Goal: Find specific page/section: Find specific page/section

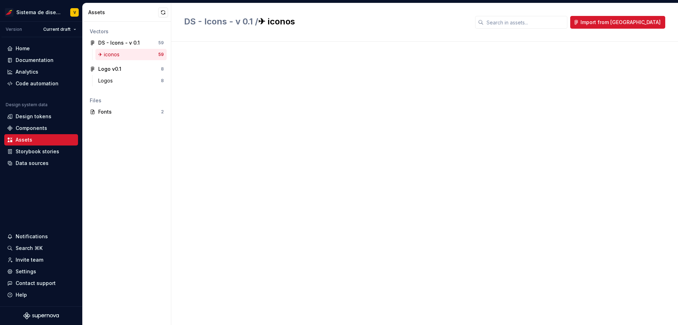
scroll to position [939, 0]
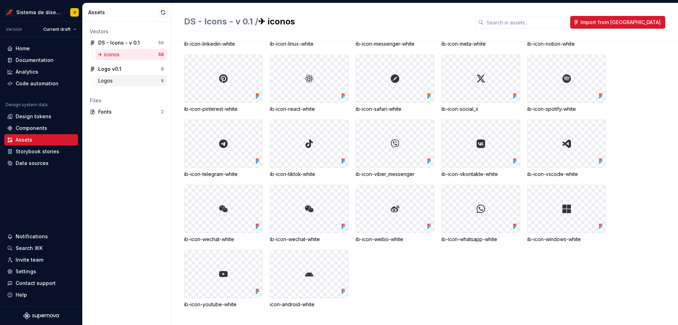
click at [122, 80] on div "Logos" at bounding box center [129, 80] width 63 height 7
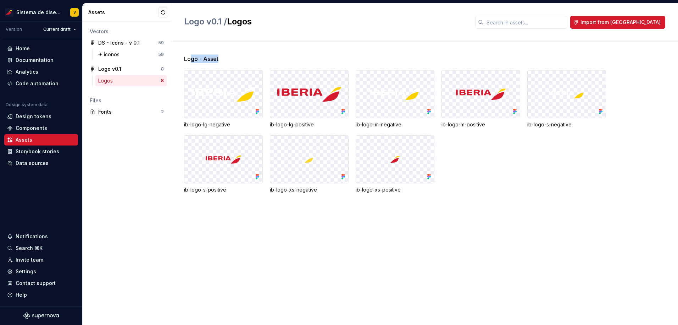
drag, startPoint x: 191, startPoint y: 57, endPoint x: 237, endPoint y: 61, distance: 45.9
click at [237, 61] on div "Logo - Asset" at bounding box center [431, 59] width 494 height 9
drag, startPoint x: 235, startPoint y: 57, endPoint x: 229, endPoint y: 56, distance: 5.8
click at [234, 57] on div "Logo - Asset" at bounding box center [431, 59] width 494 height 9
drag, startPoint x: 222, startPoint y: 58, endPoint x: 177, endPoint y: 58, distance: 45.0
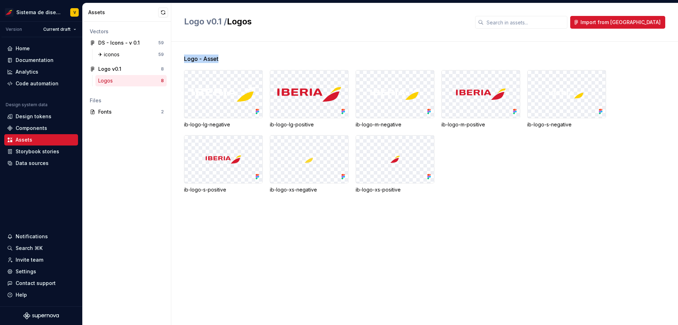
click at [177, 58] on div "Logo - Asset ib-logo-lg-negative ib-logo-lg-positive ib-logo-m-negative ib-logo…" at bounding box center [424, 184] width 506 height 284
click at [259, 60] on div "Logo - Asset" at bounding box center [431, 59] width 494 height 9
drag, startPoint x: 237, startPoint y: 54, endPoint x: 218, endPoint y: 59, distance: 19.1
click at [218, 59] on div "Logo - Asset" at bounding box center [431, 59] width 494 height 9
